Goal: Find specific page/section: Find specific page/section

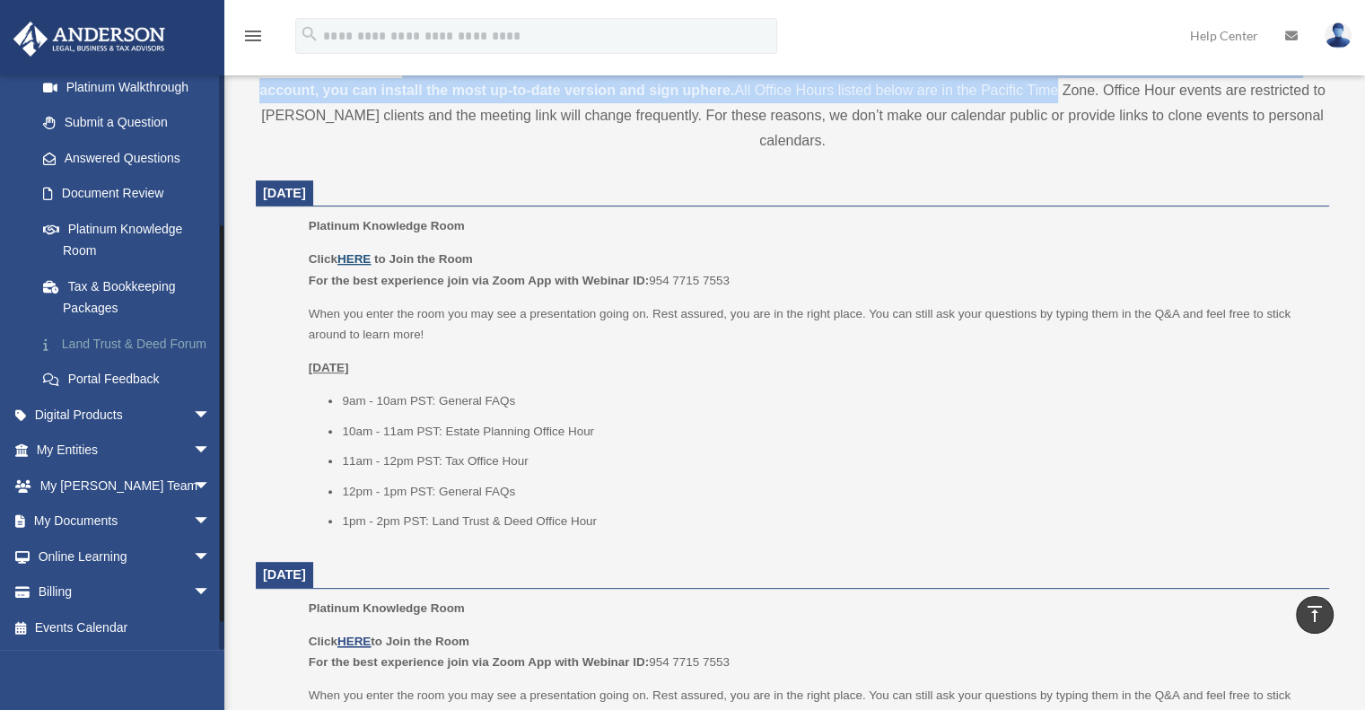
scroll to position [244, 0]
click at [193, 520] on span "arrow_drop_down" at bounding box center [211, 521] width 36 height 37
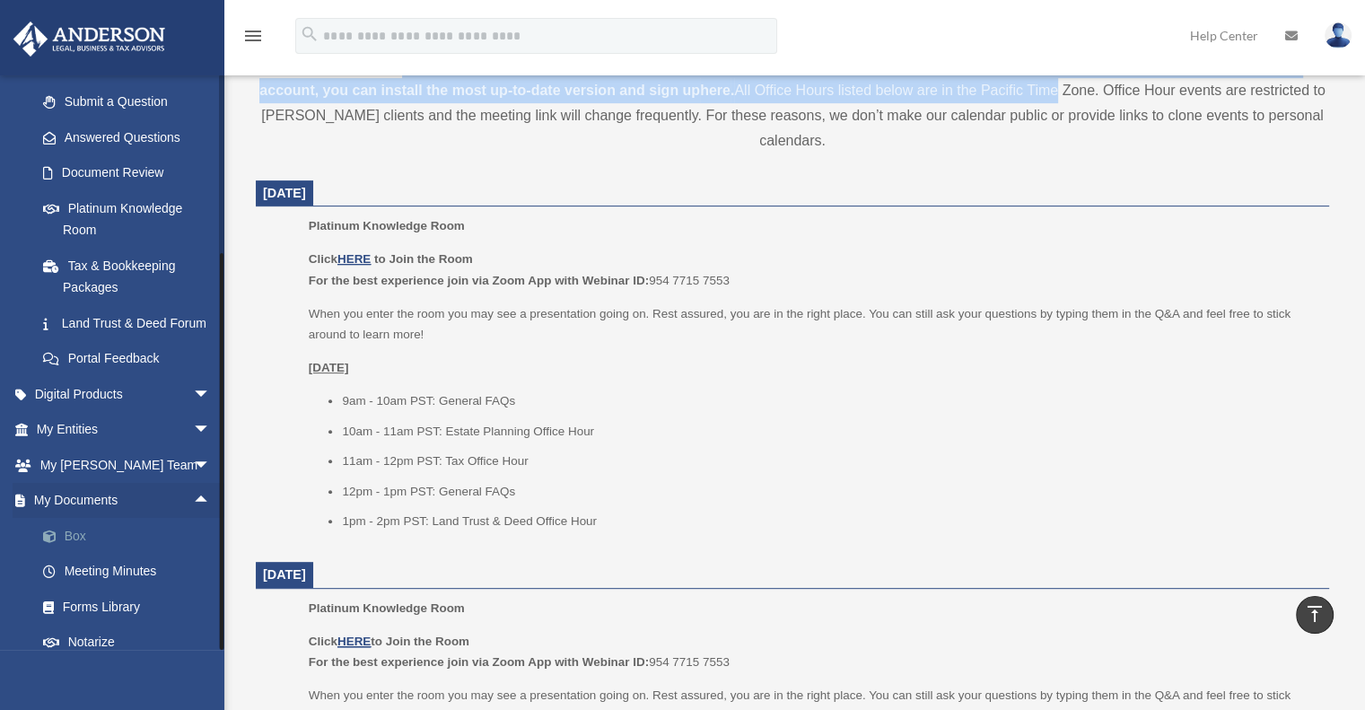
click at [76, 554] on link "Box" at bounding box center [131, 536] width 213 height 36
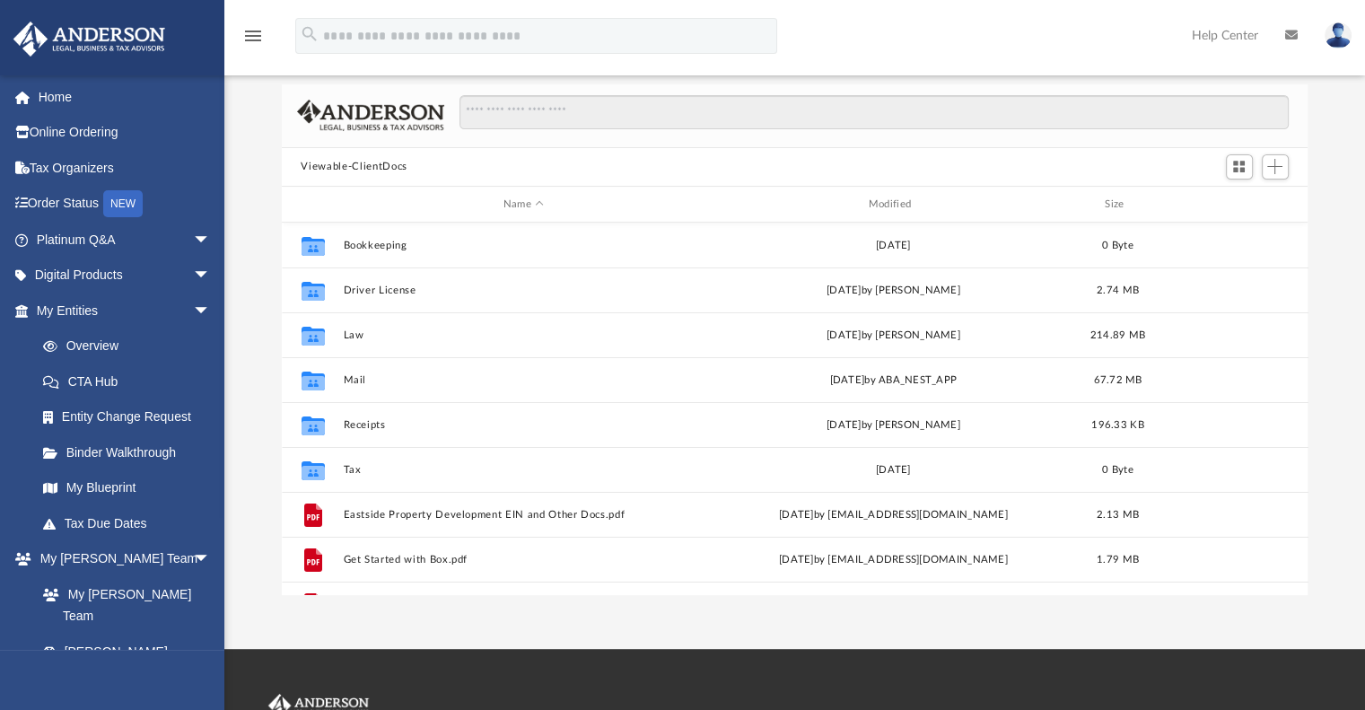
scroll to position [394, 1012]
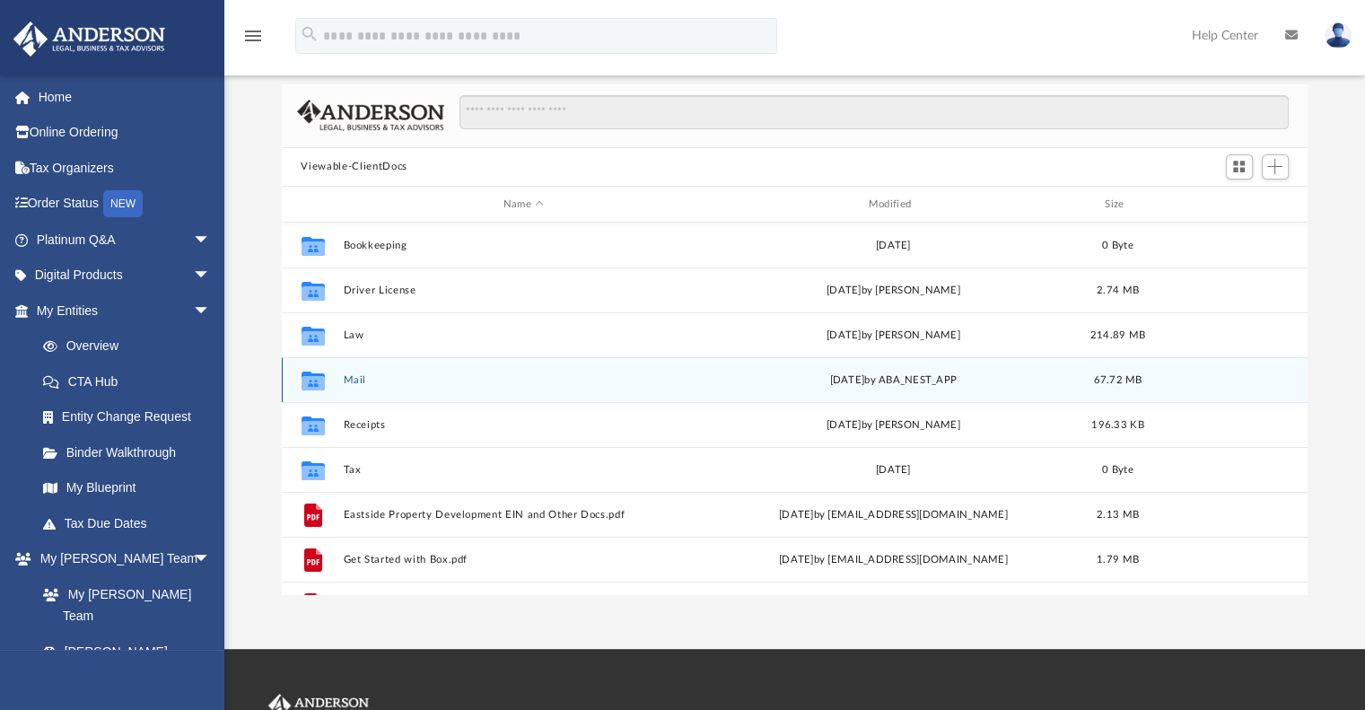
click at [348, 382] on button "Mail" at bounding box center [524, 380] width 362 height 12
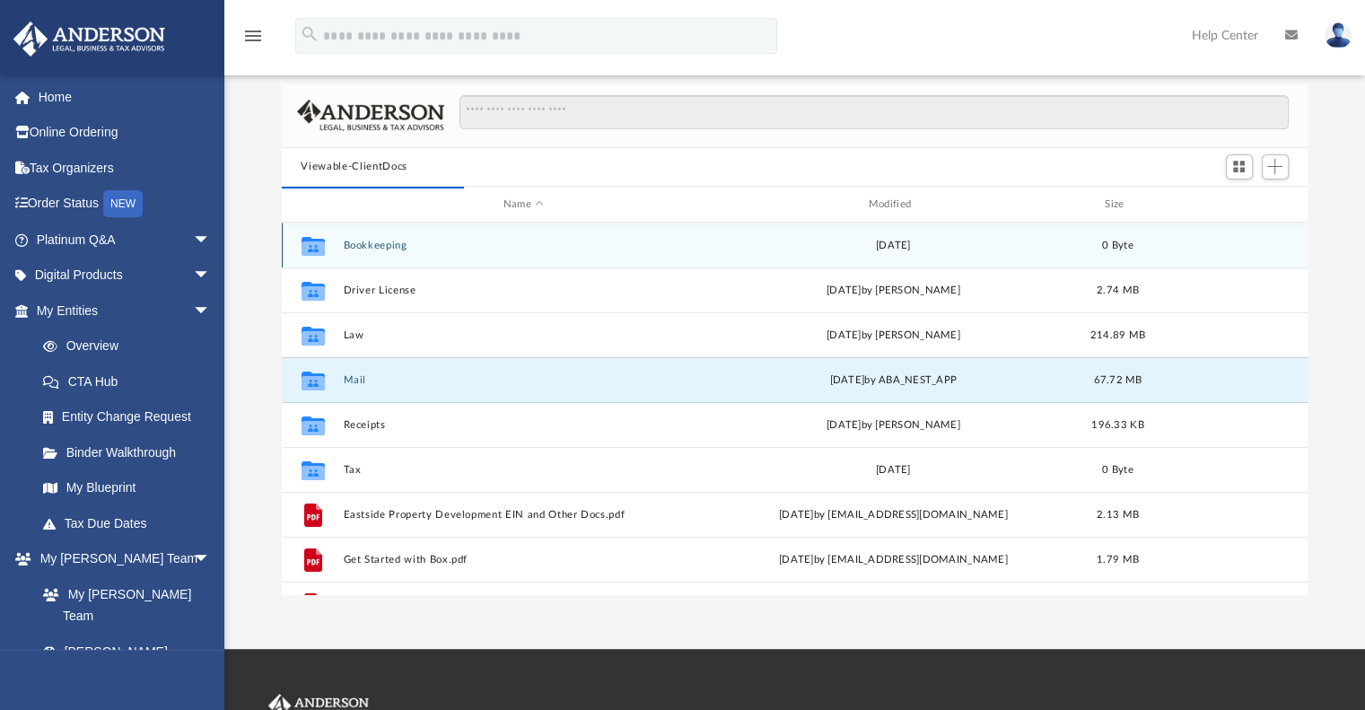
scroll to position [339, 1012]
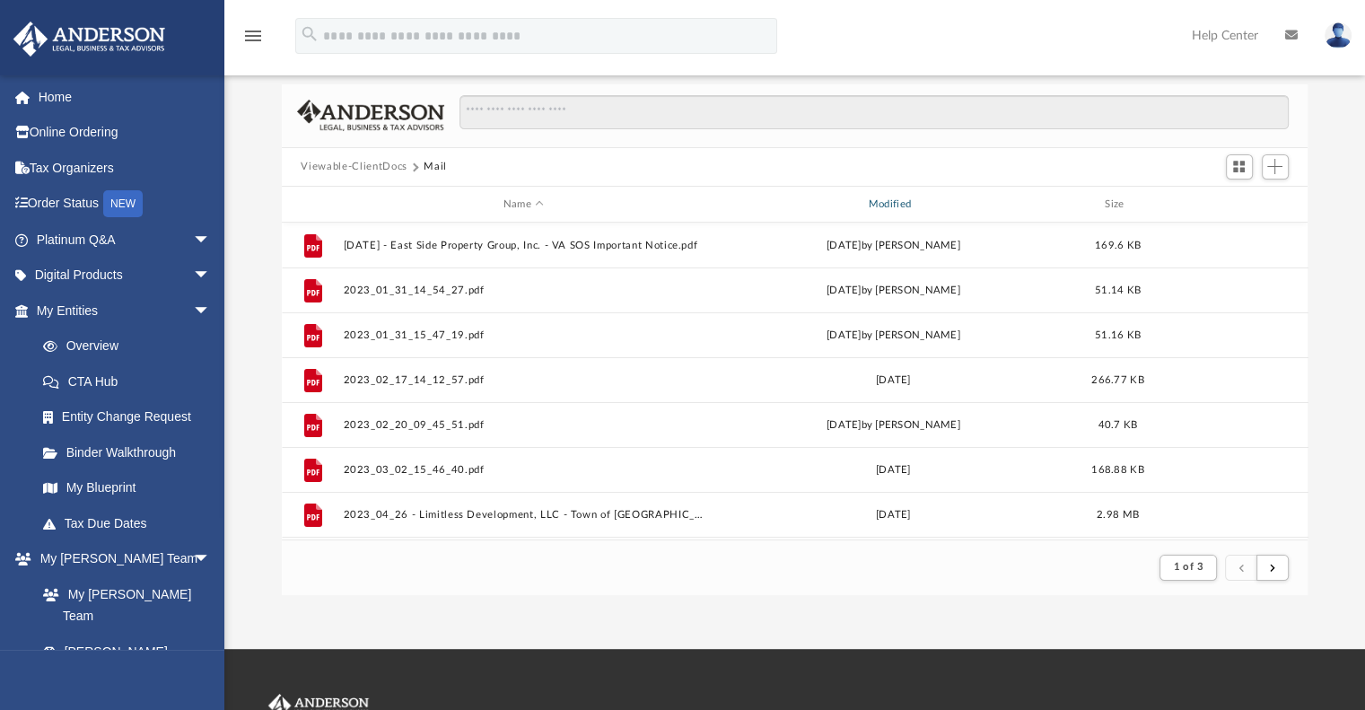
click at [894, 203] on div "Modified" at bounding box center [892, 204] width 362 height 16
click at [894, 198] on div "Modified" at bounding box center [892, 204] width 362 height 16
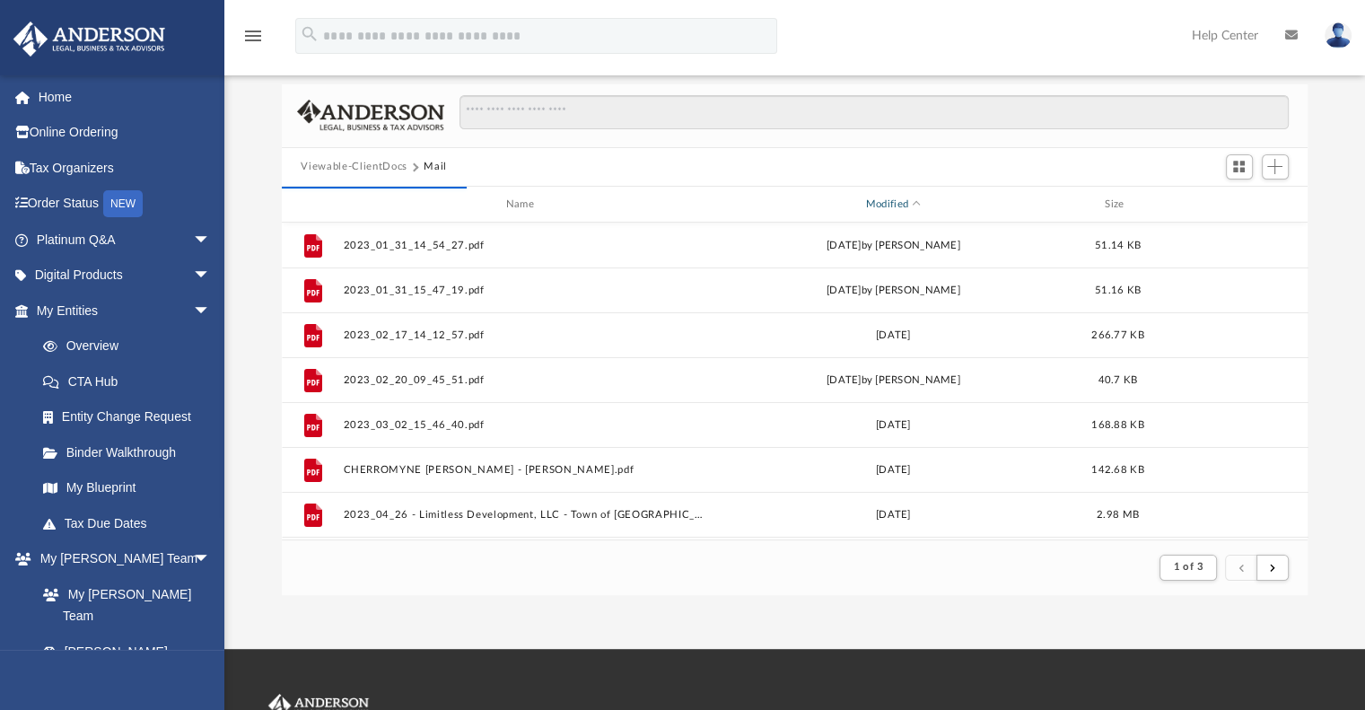
click at [895, 205] on div "Modified" at bounding box center [892, 204] width 362 height 16
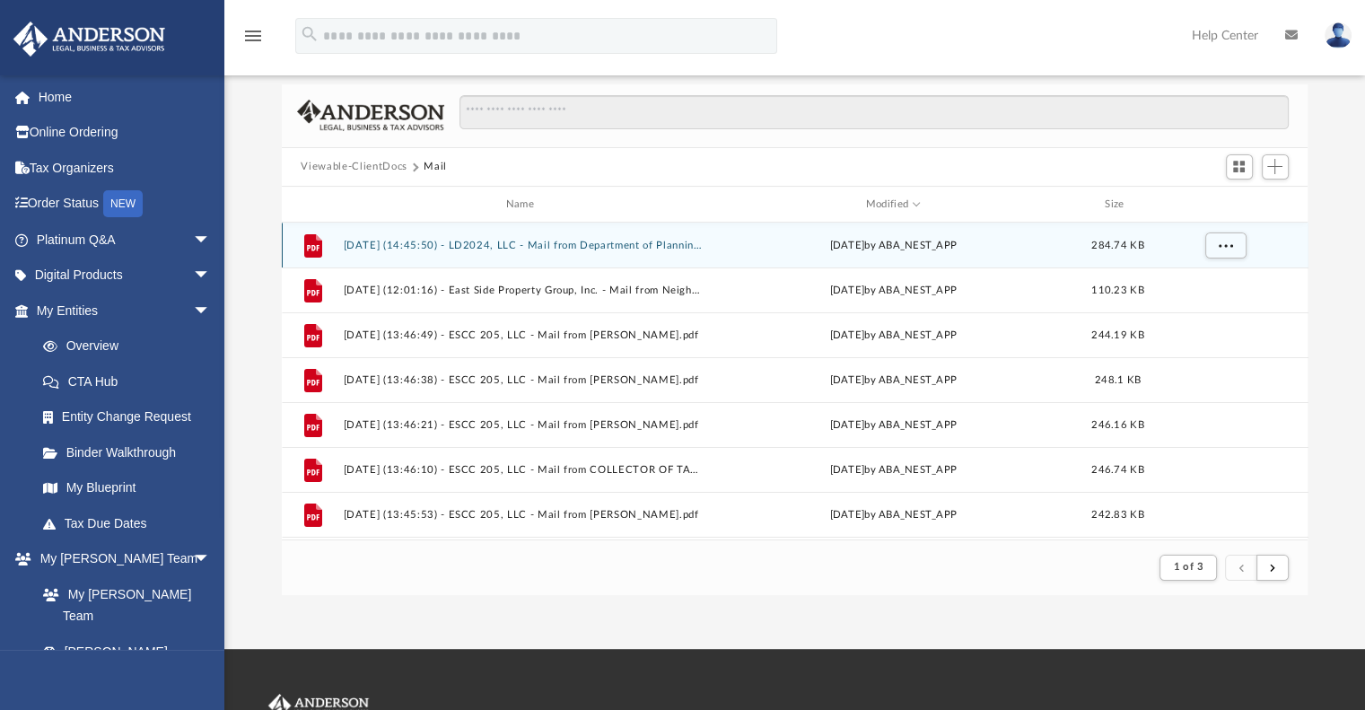
click at [585, 242] on button "[DATE] (14:45:50) - LD2024, LLC - Mail from Department of Planning and Communit…" at bounding box center [524, 246] width 362 height 12
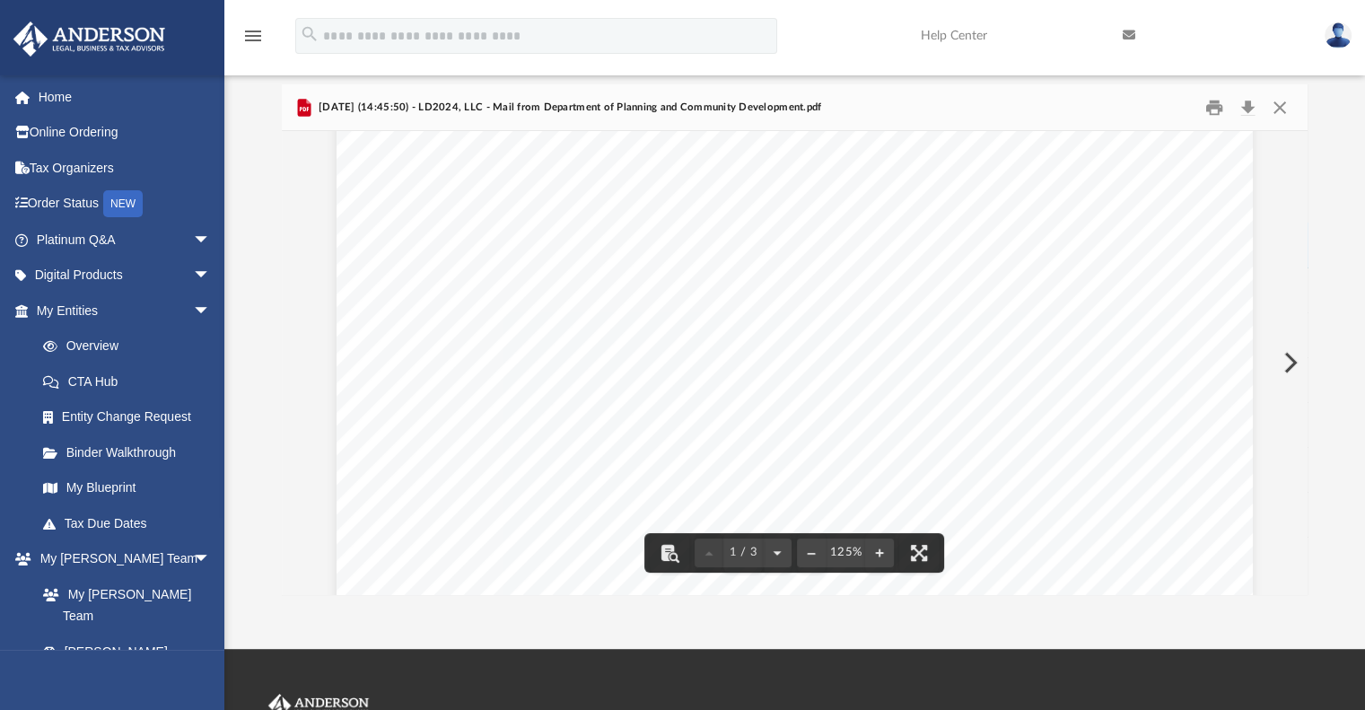
scroll to position [90, 0]
click at [1282, 366] on button "Preview" at bounding box center [1288, 362] width 39 height 50
click at [1278, 367] on button "Preview" at bounding box center [1288, 362] width 39 height 50
click at [294, 358] on button "Preview" at bounding box center [301, 362] width 39 height 50
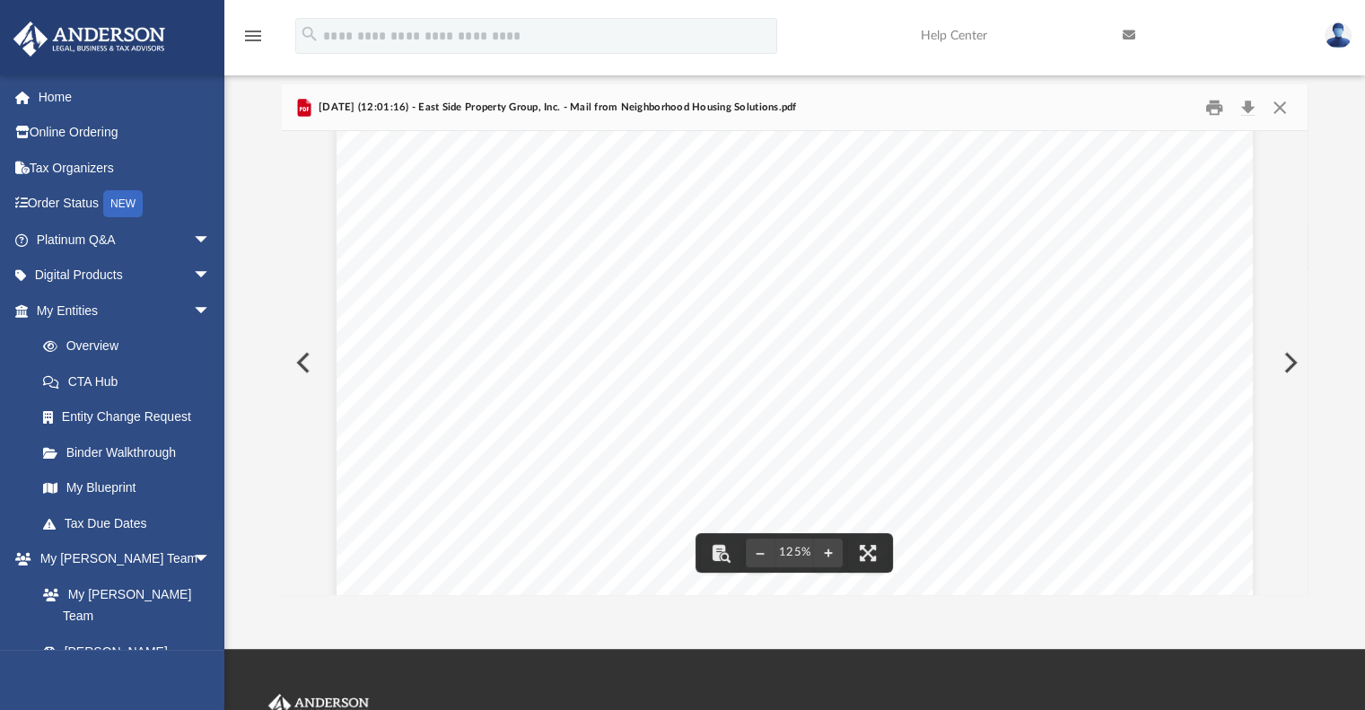
scroll to position [24, 0]
